Goal: Find specific page/section: Find specific page/section

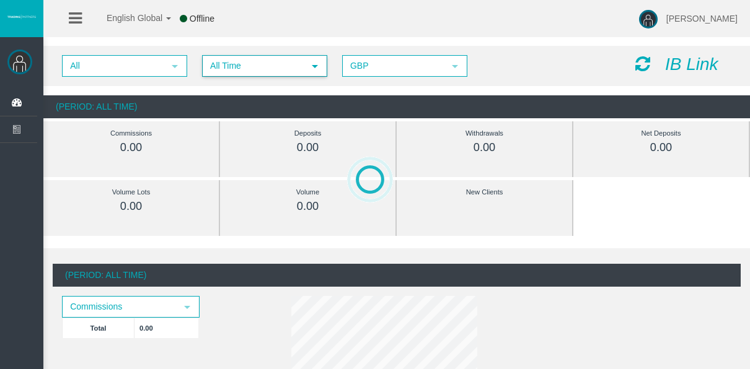
click at [226, 61] on span "All Time" at bounding box center [253, 65] width 100 height 19
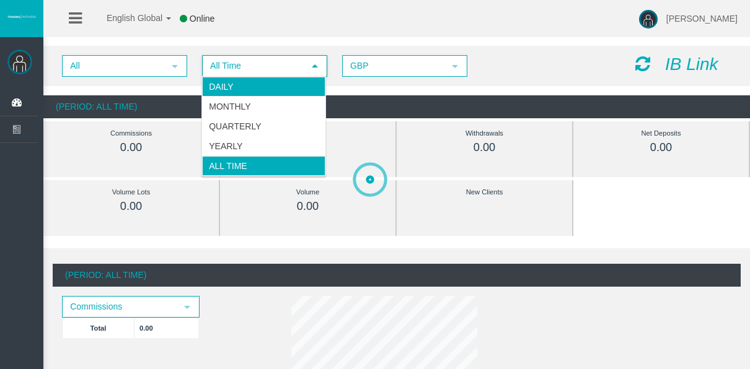
click at [236, 90] on li "Daily" at bounding box center [263, 87] width 123 height 20
